Goal: Task Accomplishment & Management: Use online tool/utility

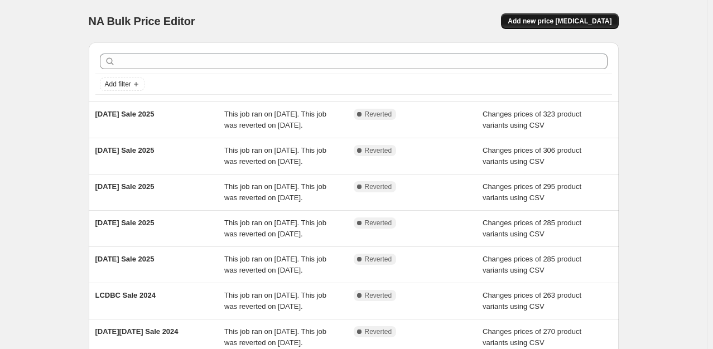
click at [571, 15] on button "Add new price change job" at bounding box center [559, 21] width 117 height 16
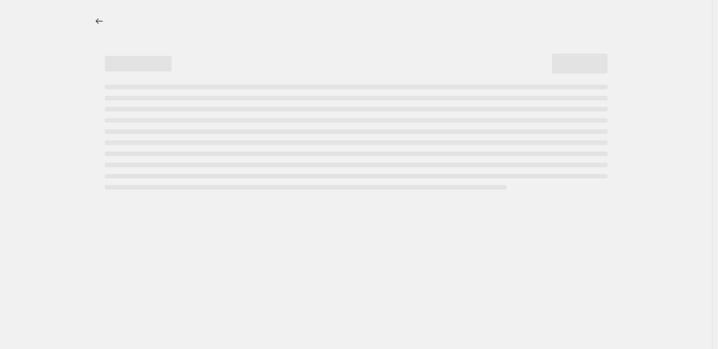
select select "percentage"
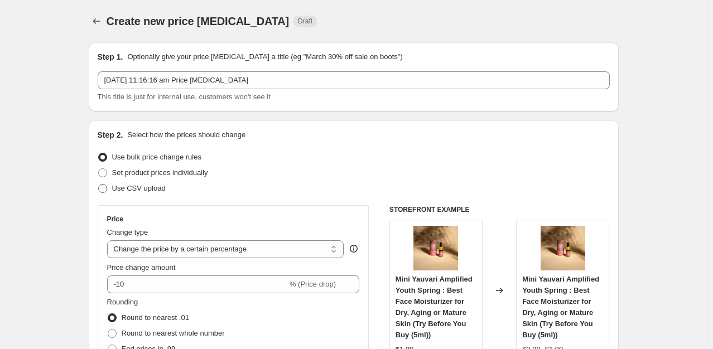
click at [132, 190] on span "Use CSV upload" at bounding box center [139, 188] width 54 height 8
click at [99, 185] on input "Use CSV upload" at bounding box center [98, 184] width 1 height 1
radio input "true"
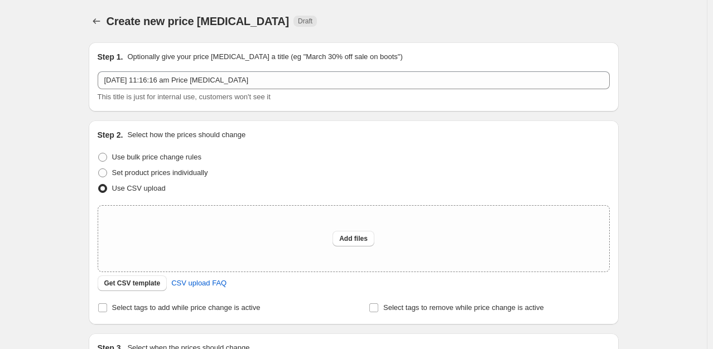
scroll to position [148, 0]
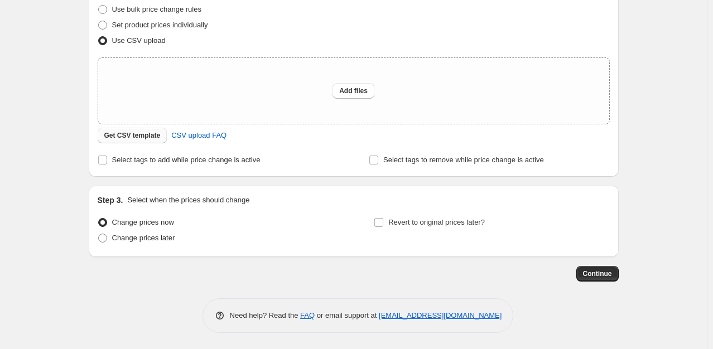
click at [135, 133] on span "Get CSV template" at bounding box center [132, 135] width 56 height 9
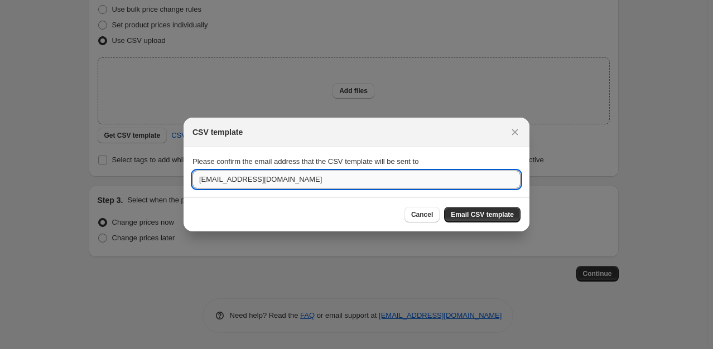
click at [249, 188] on input "anke@transformative.in" at bounding box center [356, 180] width 328 height 18
type input "aditi.jain@transformative.in"
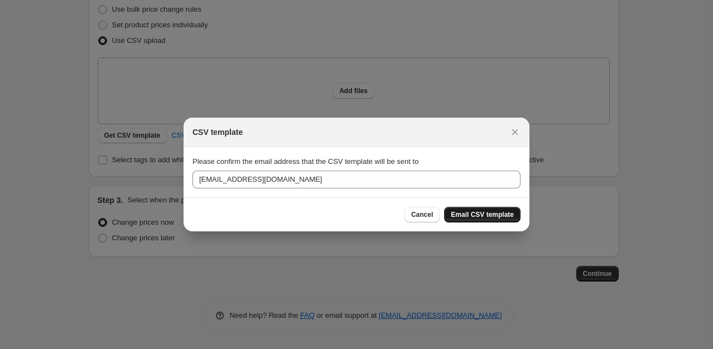
click at [493, 211] on span "Email CSV template" at bounding box center [482, 214] width 63 height 9
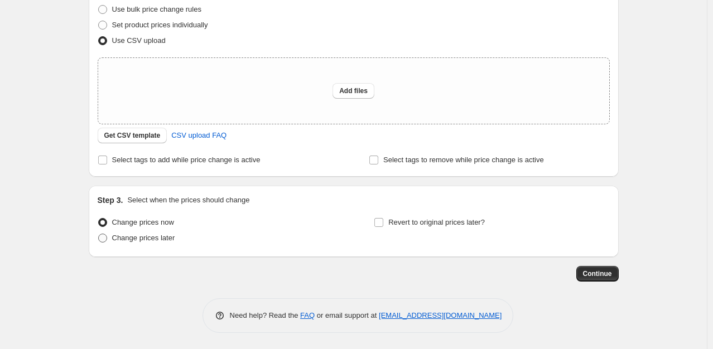
click at [164, 235] on span "Change prices later" at bounding box center [143, 238] width 63 height 8
click at [99, 234] on input "Change prices later" at bounding box center [98, 234] width 1 height 1
radio input "true"
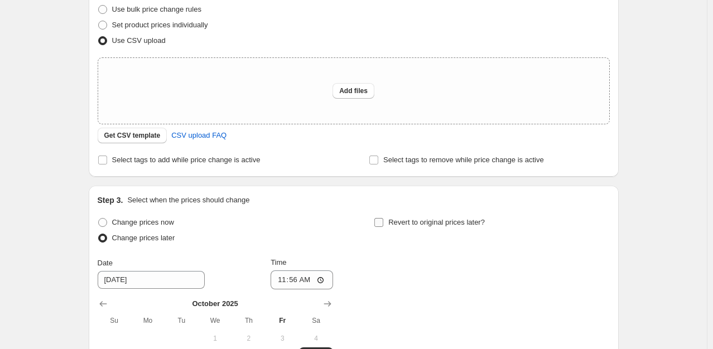
click at [406, 221] on span "Revert to original prices later?" at bounding box center [436, 222] width 96 height 8
click at [383, 221] on input "Revert to original prices later?" at bounding box center [378, 222] width 9 height 9
checkbox input "true"
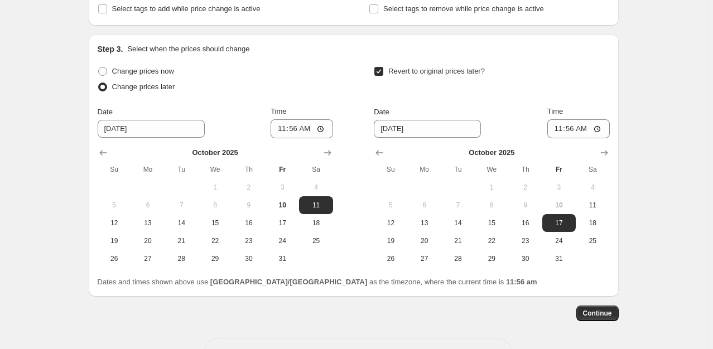
scroll to position [313, 0]
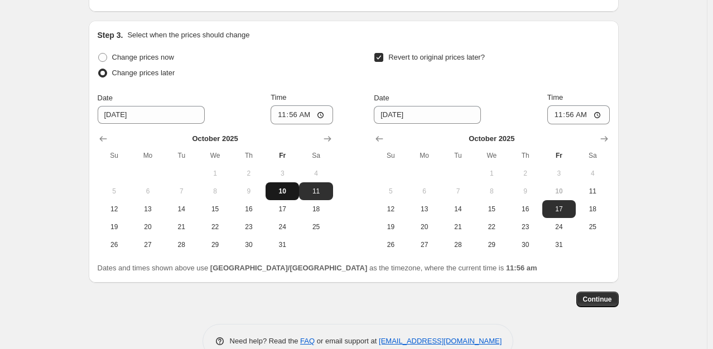
click at [280, 190] on span "10" at bounding box center [282, 191] width 25 height 9
type input "10/10/2025"
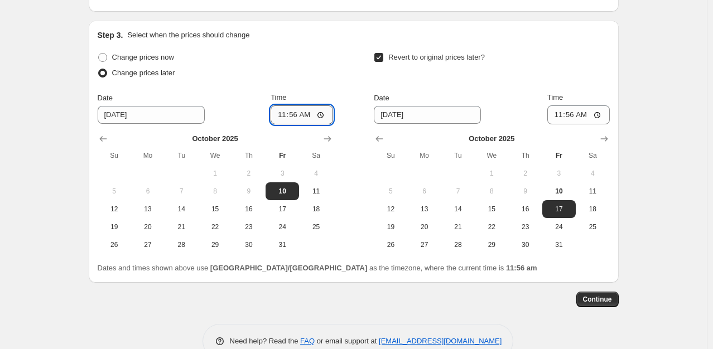
click at [327, 112] on input "11:56" at bounding box center [301, 114] width 62 height 19
click at [339, 51] on div "Change prices now Change prices later Date 10/10/2025 Time 12:55 October 2025 S…" at bounding box center [354, 152] width 512 height 204
click at [321, 112] on input "12:55" at bounding box center [301, 114] width 62 height 19
click at [333, 86] on div "Change prices now Change prices later Date 10/10/2025 Time 12:54 October 2025 S…" at bounding box center [215, 152] width 235 height 204
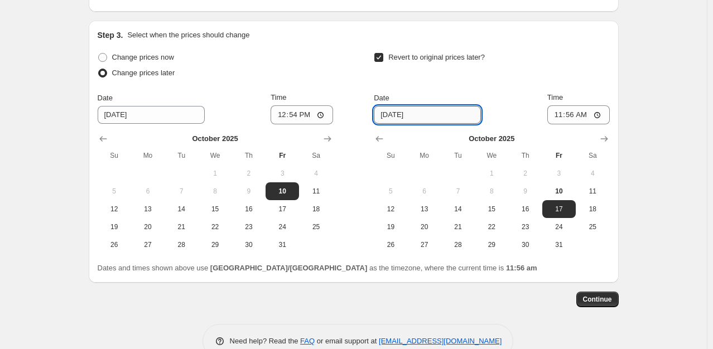
click at [446, 121] on input "10/17/2025" at bounding box center [427, 115] width 107 height 18
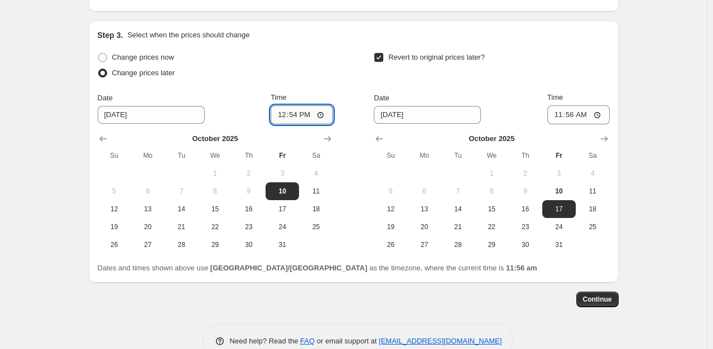
click at [322, 111] on input "12:54" at bounding box center [301, 114] width 62 height 19
type input "12:55"
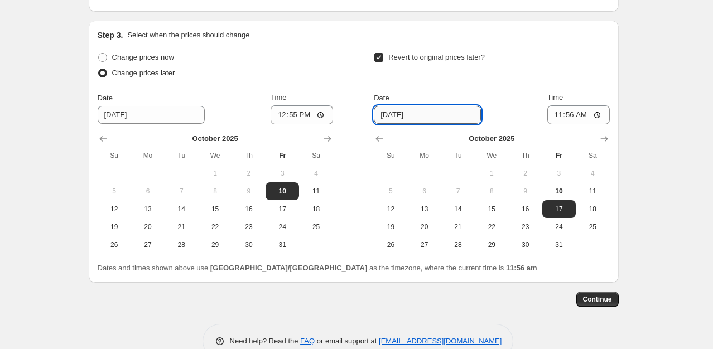
click at [440, 117] on input "10/17/2025" at bounding box center [427, 115] width 107 height 18
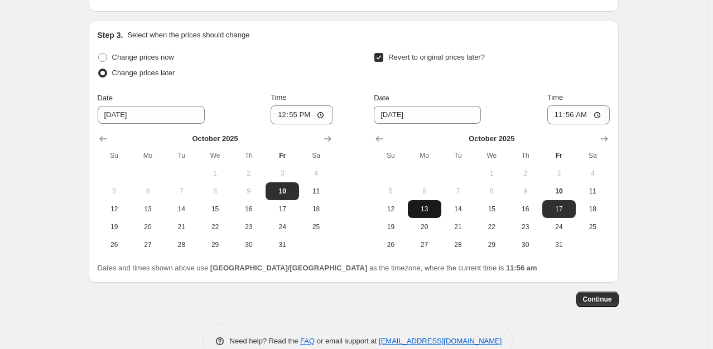
click at [428, 209] on span "13" at bounding box center [424, 209] width 25 height 9
type input "10/13/2025"
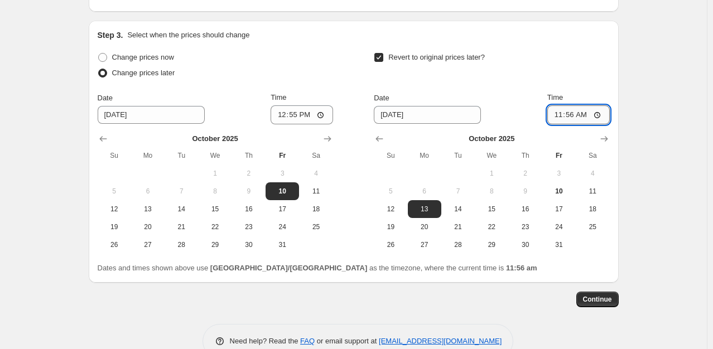
click at [598, 116] on input "11:56" at bounding box center [578, 114] width 62 height 19
type input "21:29"
click at [579, 47] on div "Step 3. Select when the prices should change Change prices now Change prices la…" at bounding box center [354, 152] width 512 height 244
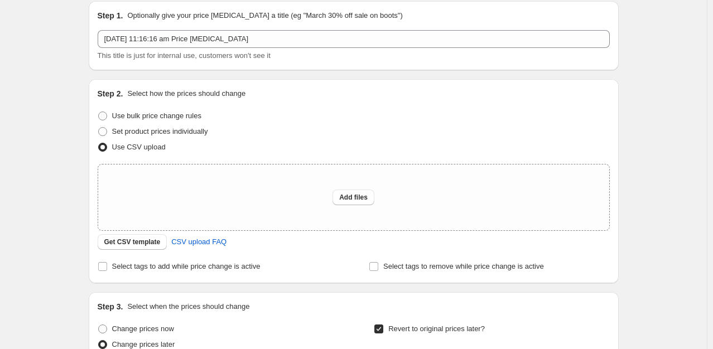
scroll to position [41, 0]
click at [352, 197] on span "Add files" at bounding box center [353, 197] width 28 height 9
type input "C:\fakepath\csv_template_user_48759.csv"
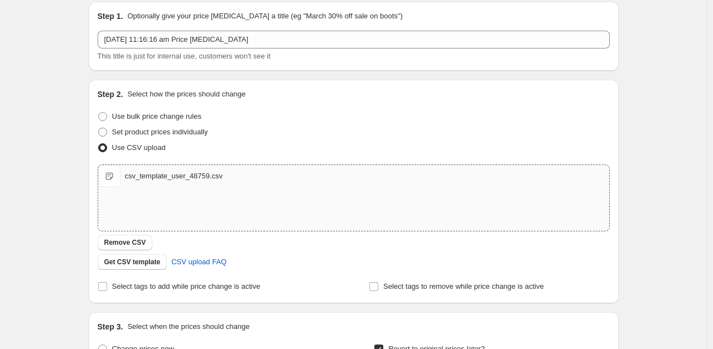
scroll to position [0, 0]
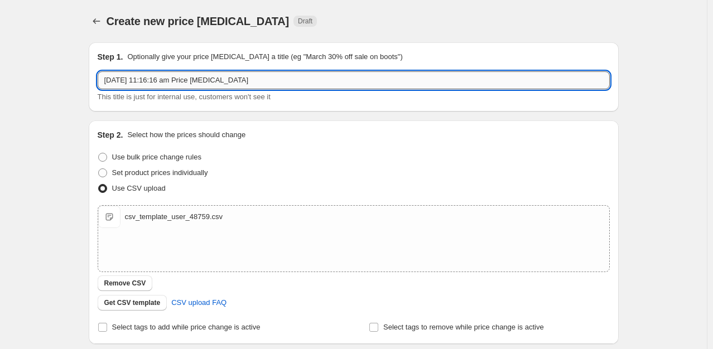
click at [241, 85] on input "10 Oct 2025, 11:16:16 am Price change job" at bounding box center [354, 80] width 512 height 18
type input "iYURA Birthday Sale 2025"
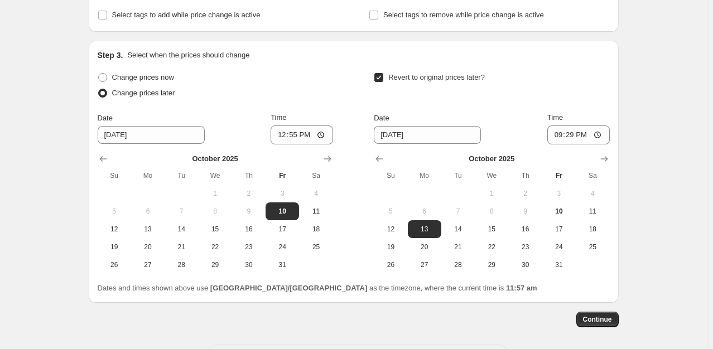
scroll to position [358, 0]
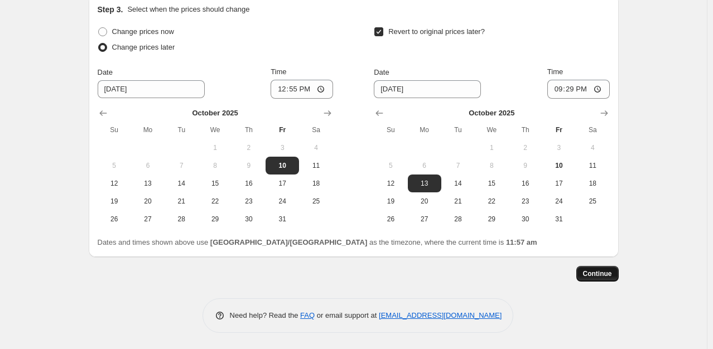
click at [612, 275] on span "Continue" at bounding box center [597, 273] width 29 height 9
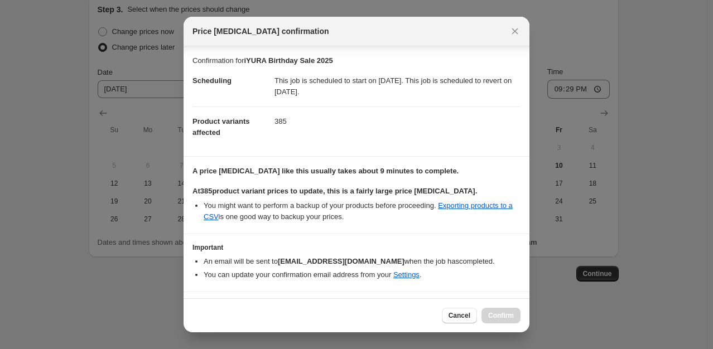
scroll to position [26, 0]
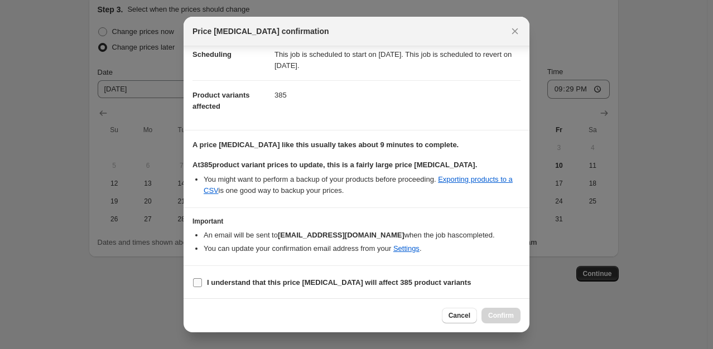
click at [282, 278] on b "I understand that this price change job will affect 385 product variants" at bounding box center [339, 282] width 264 height 8
click at [202, 278] on input "I understand that this price change job will affect 385 product variants" at bounding box center [197, 282] width 9 height 9
checkbox input "true"
click at [496, 317] on span "Confirm" at bounding box center [501, 315] width 26 height 9
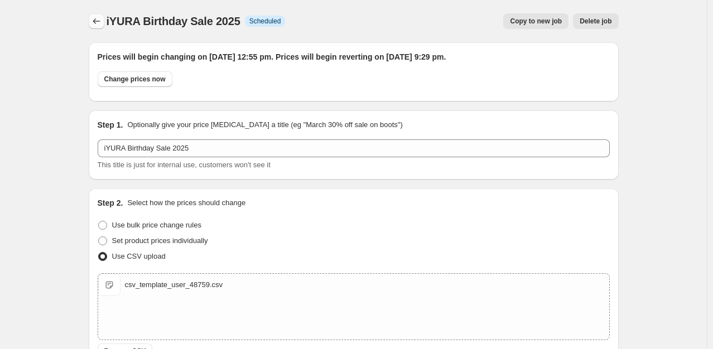
click at [99, 20] on icon "Price change jobs" at bounding box center [96, 21] width 11 height 11
